Goal: Information Seeking & Learning: Learn about a topic

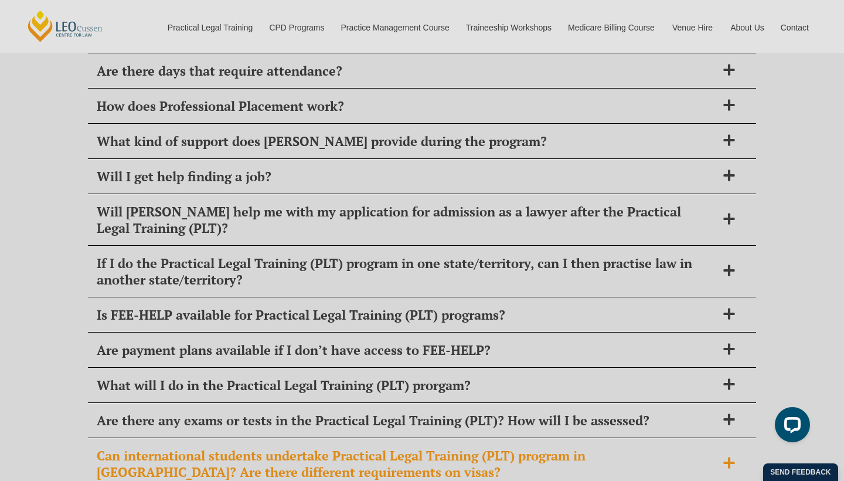
scroll to position [4727, 0]
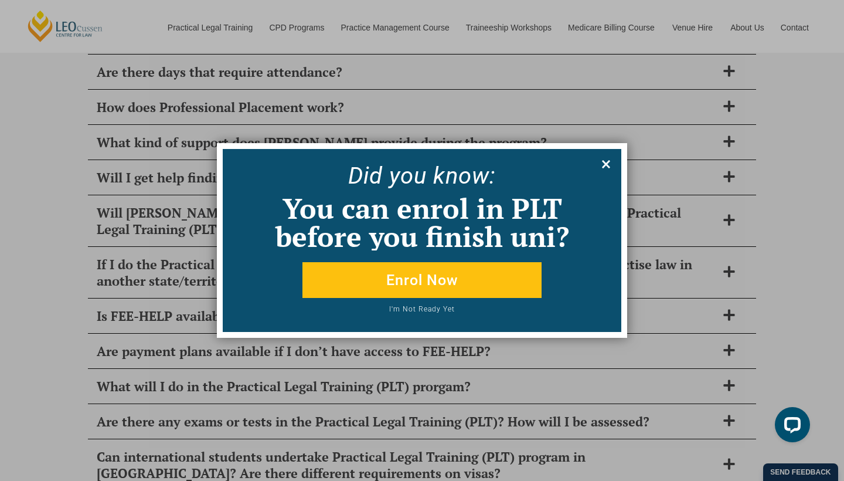
click at [601, 167] on icon at bounding box center [606, 164] width 13 height 13
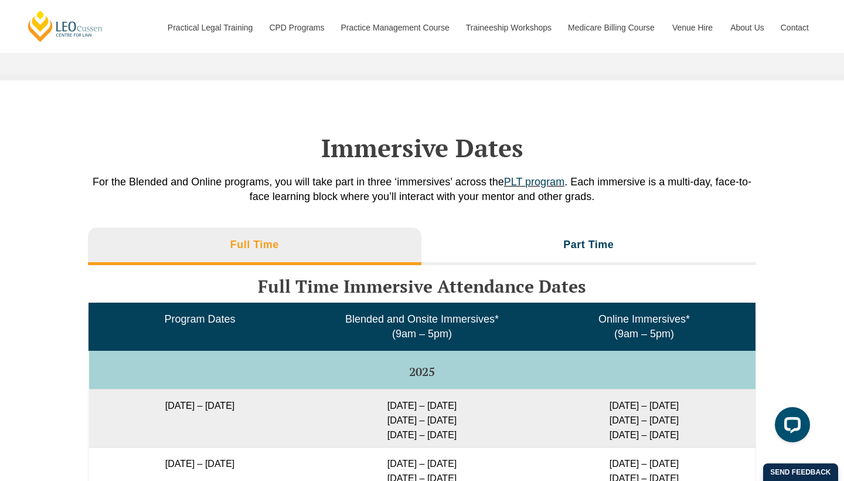
scroll to position [1695, 0]
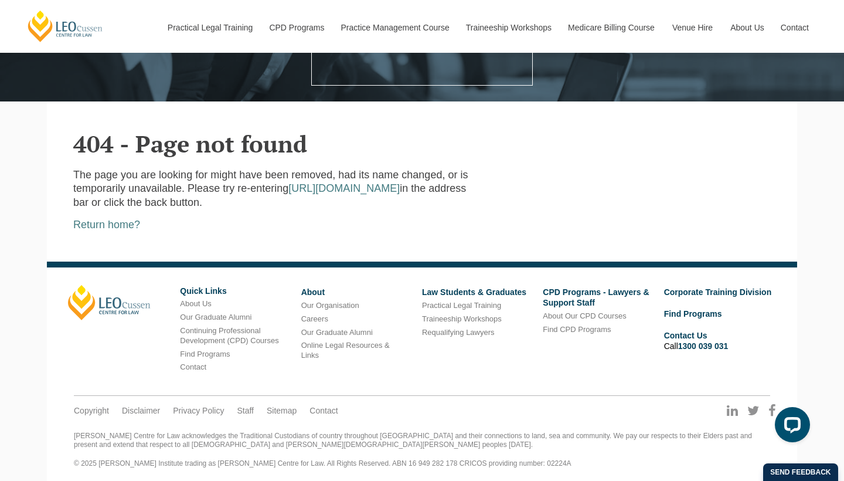
scroll to position [240, 0]
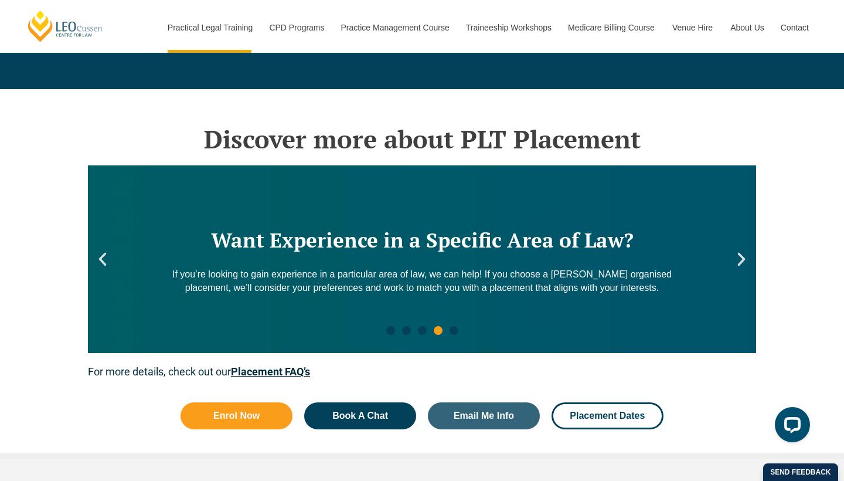
scroll to position [1532, 0]
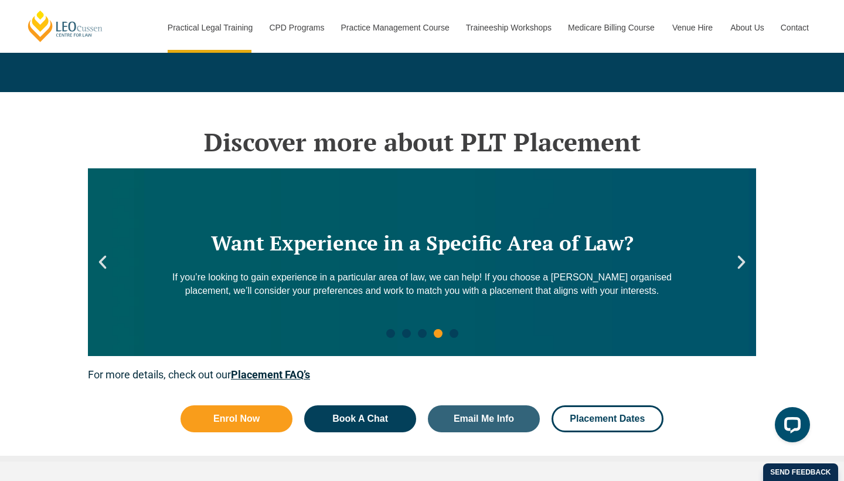
click at [265, 368] on link "Placement FAQ’s" at bounding box center [270, 374] width 79 height 12
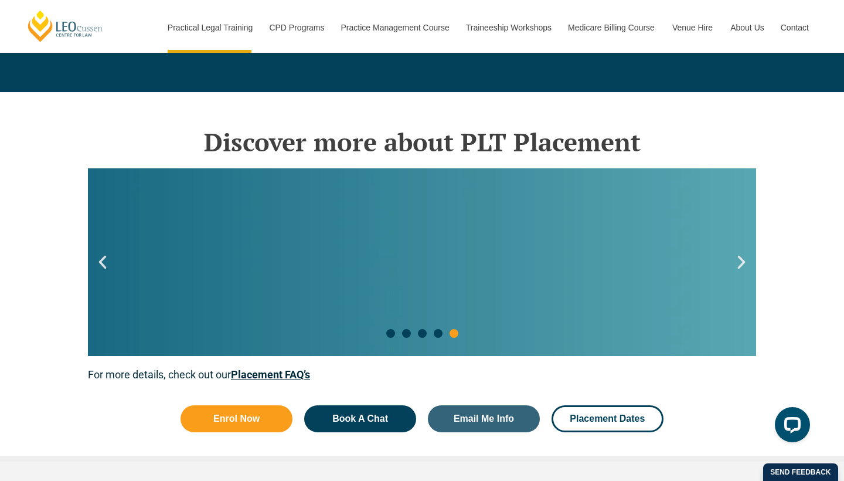
scroll to position [4111, 0]
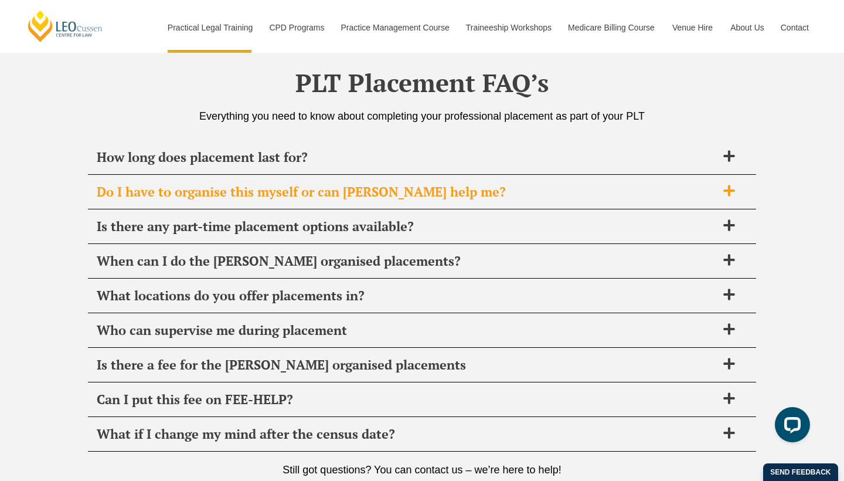
click at [221, 183] on span "Do I have to organise this myself or can [PERSON_NAME] help me?" at bounding box center [407, 191] width 620 height 16
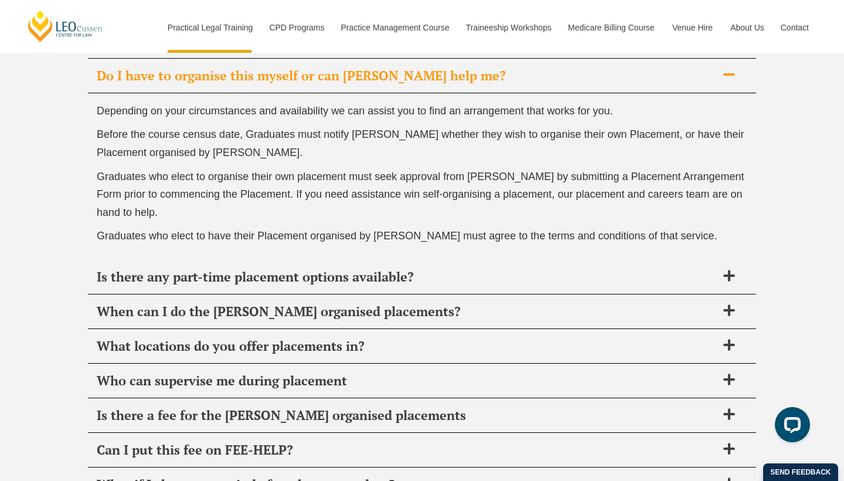
scroll to position [4274, 0]
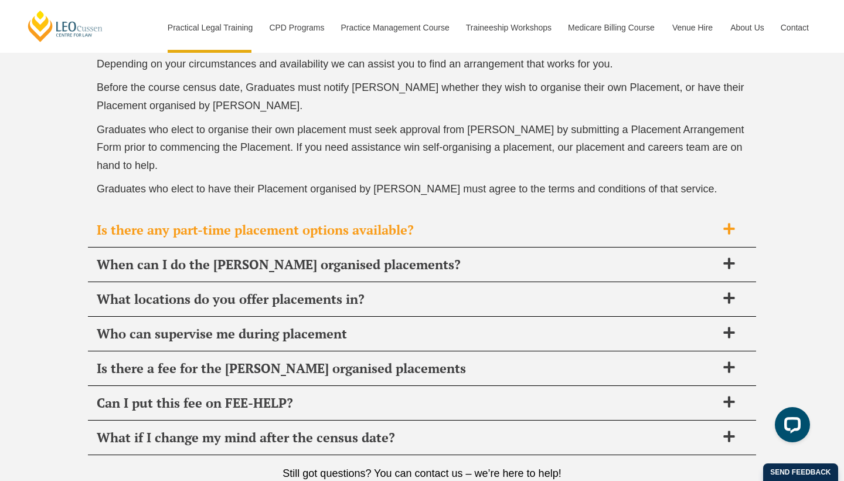
click at [248, 222] on span "Is there any part-time placement options available?" at bounding box center [407, 230] width 620 height 16
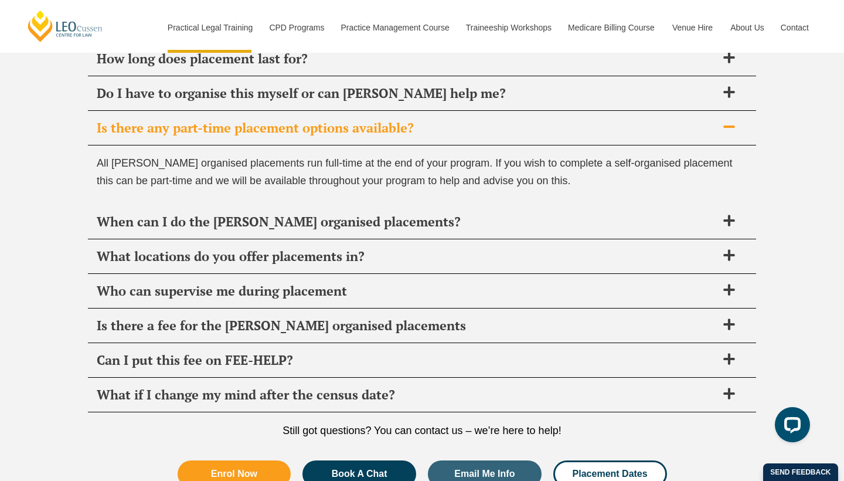
scroll to position [4208, 0]
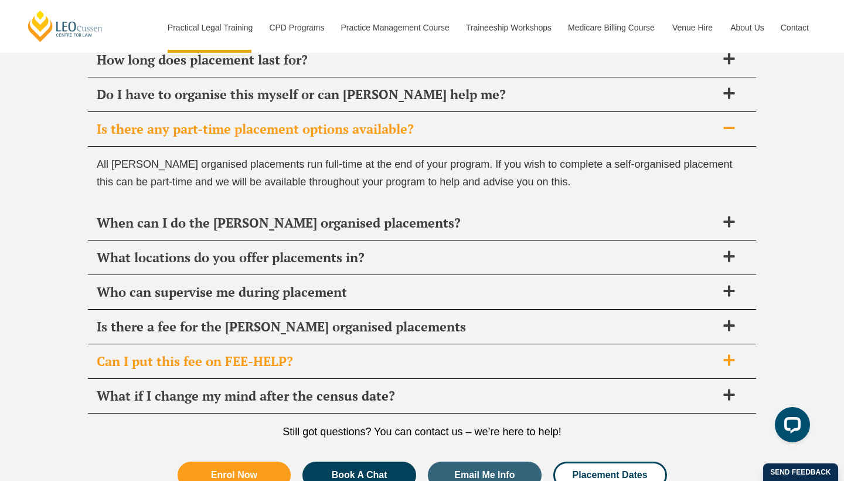
click at [291, 344] on div "Can I put this fee on FEE-HELP?" at bounding box center [422, 361] width 668 height 35
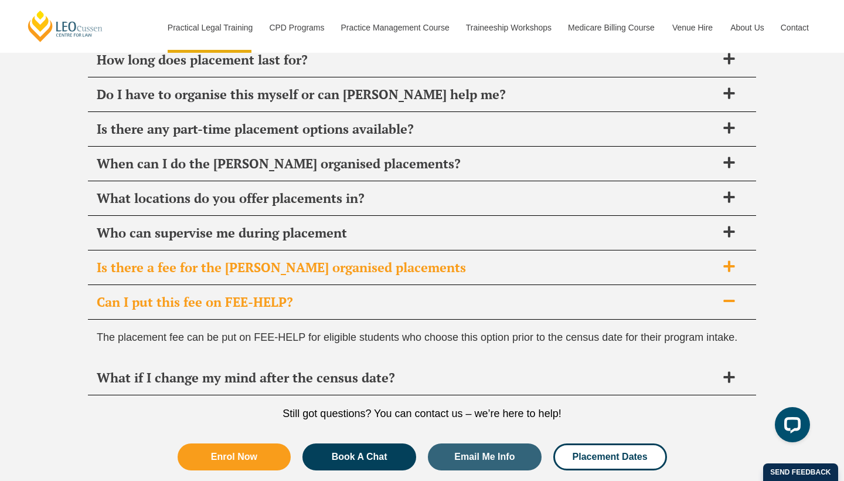
click at [274, 252] on div "Is there a fee for the [PERSON_NAME] organised placements" at bounding box center [422, 267] width 668 height 35
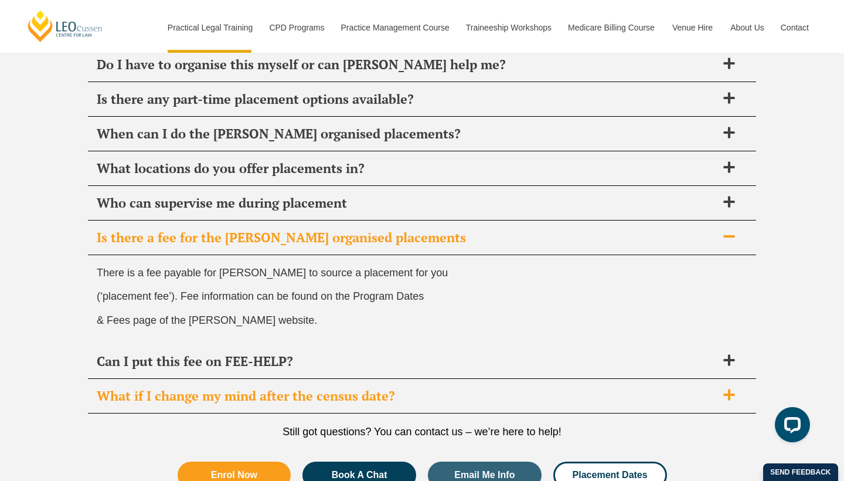
scroll to position [4238, 0]
click at [342, 379] on div "What if I change my mind after the census date?" at bounding box center [422, 396] width 668 height 35
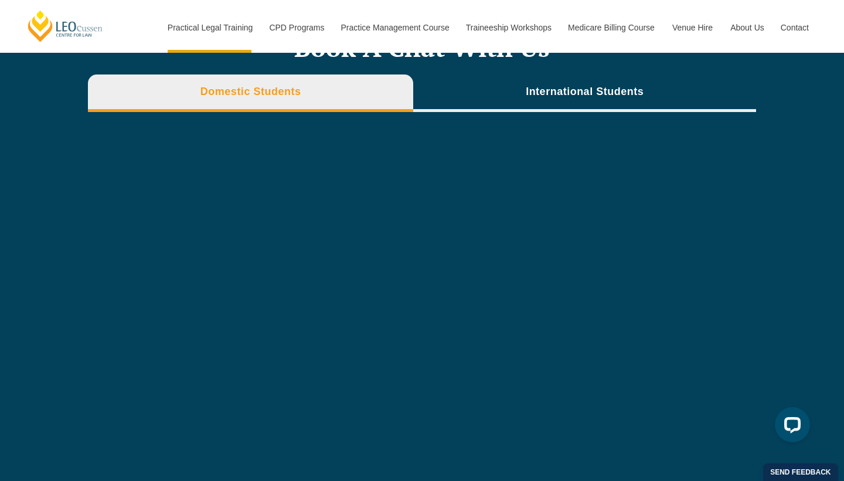
scroll to position [3599, 0]
